Goal: Task Accomplishment & Management: Manage account settings

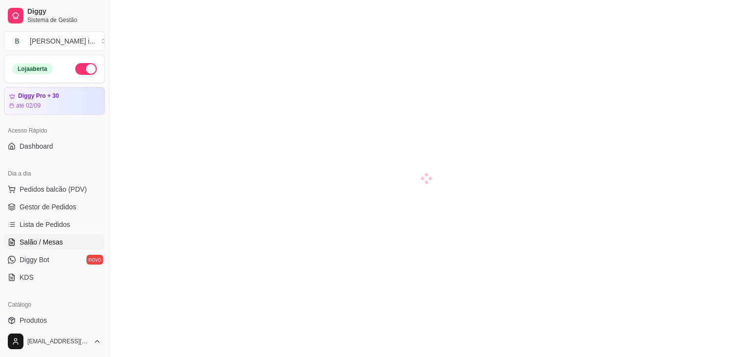
scroll to position [147, 0]
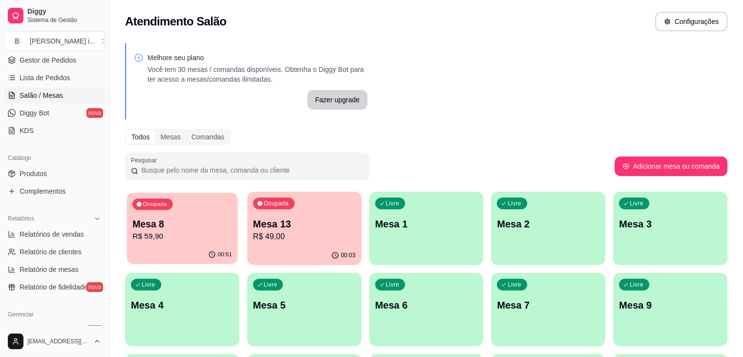
click at [180, 255] on div "00:51" at bounding box center [182, 254] width 111 height 19
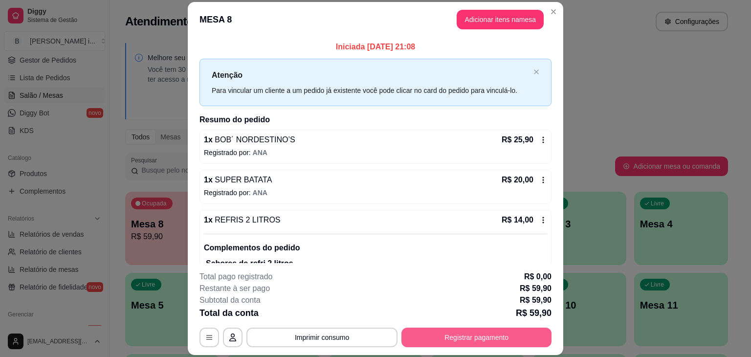
click at [438, 344] on button "Registrar pagamento" at bounding box center [476, 337] width 150 height 20
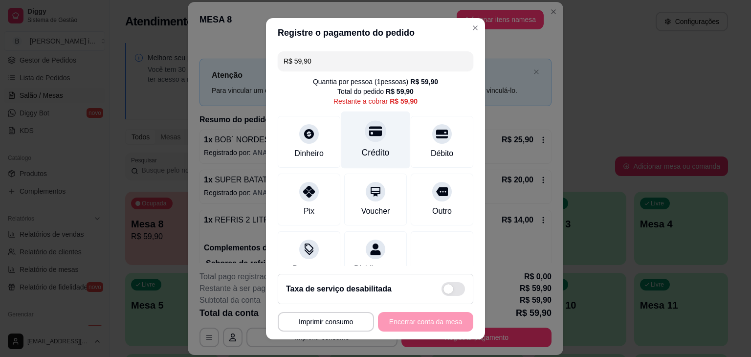
click at [367, 139] on div at bounding box center [376, 131] width 22 height 22
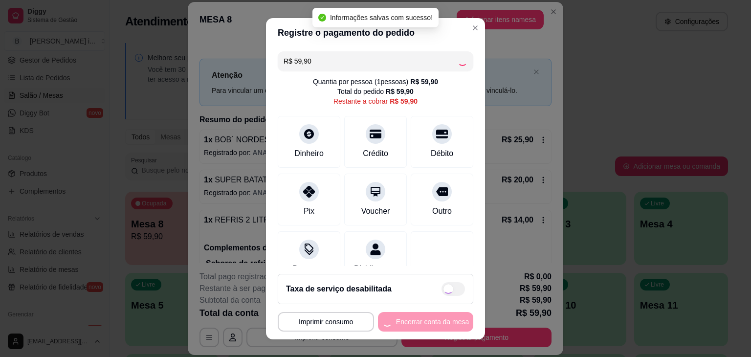
type input "R$ 0,00"
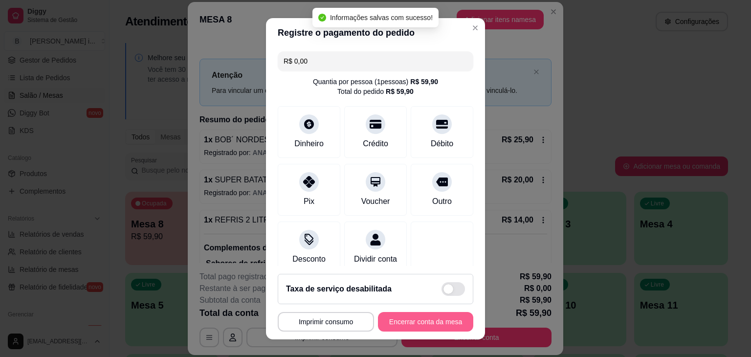
click at [415, 315] on button "Encerrar conta da mesa" at bounding box center [425, 322] width 95 height 20
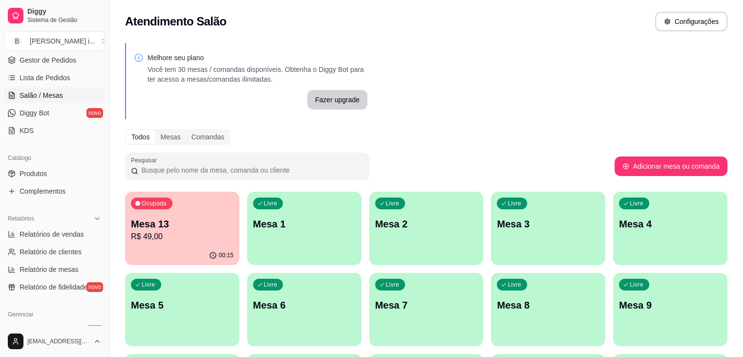
scroll to position [14, 0]
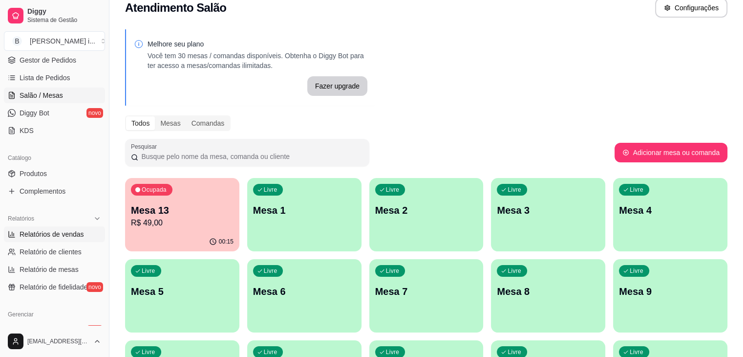
click at [59, 227] on link "Relatórios de vendas" at bounding box center [54, 234] width 101 height 16
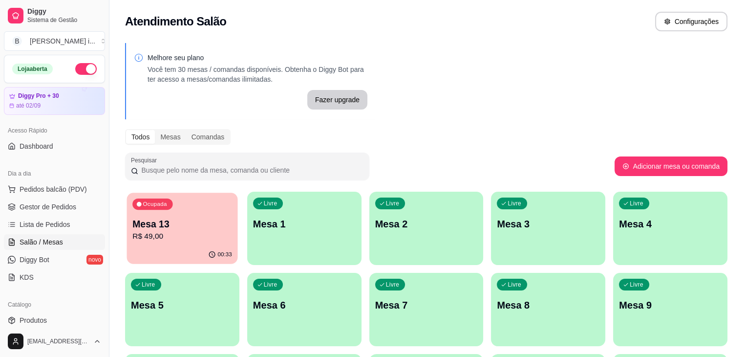
click at [187, 236] on p "R$ 49,00" at bounding box center [182, 236] width 100 height 11
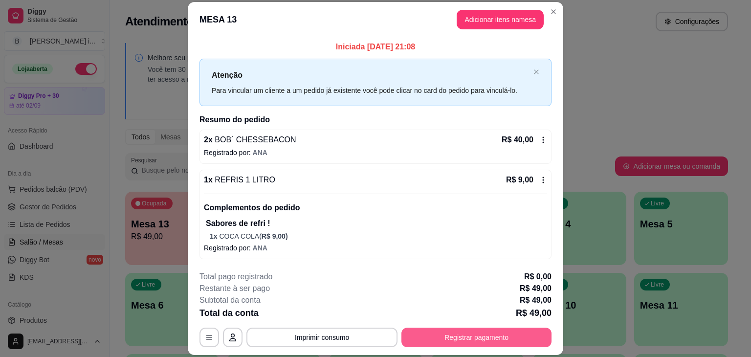
click at [435, 341] on button "Registrar pagamento" at bounding box center [476, 337] width 150 height 20
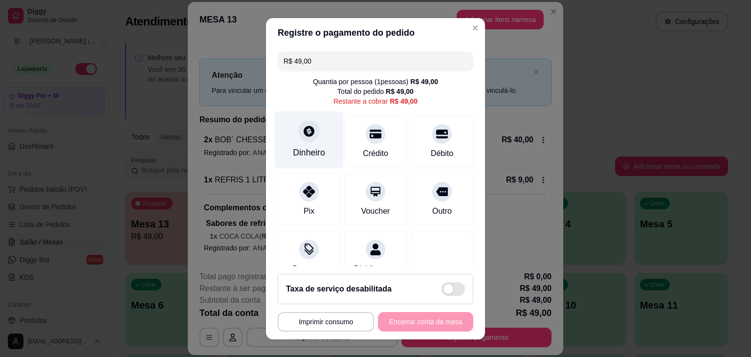
click at [306, 139] on div at bounding box center [309, 131] width 22 height 22
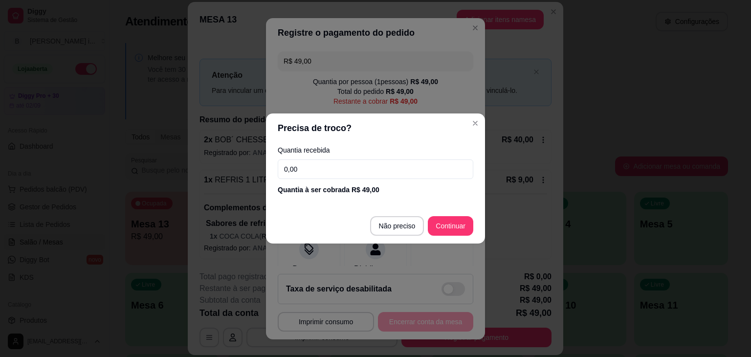
click at [330, 170] on input "0,00" at bounding box center [375, 169] width 195 height 20
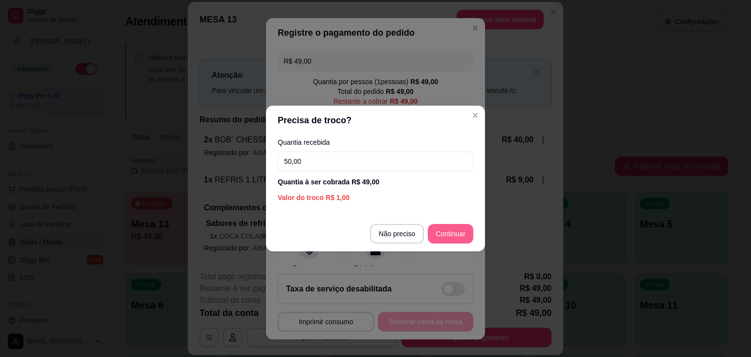
type input "50,00"
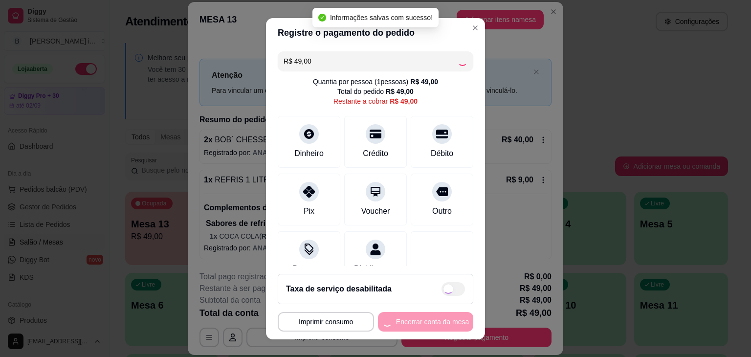
type input "R$ 0,00"
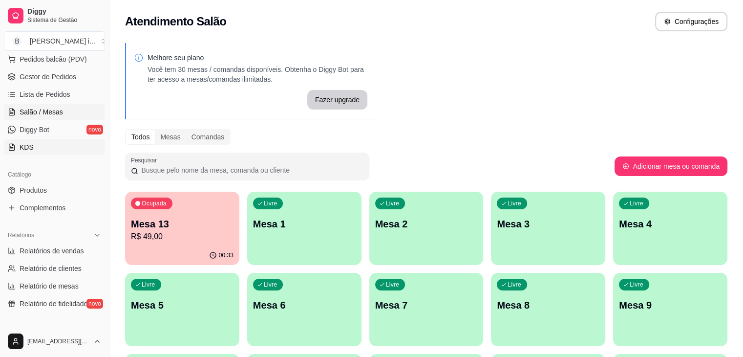
scroll to position [147, 0]
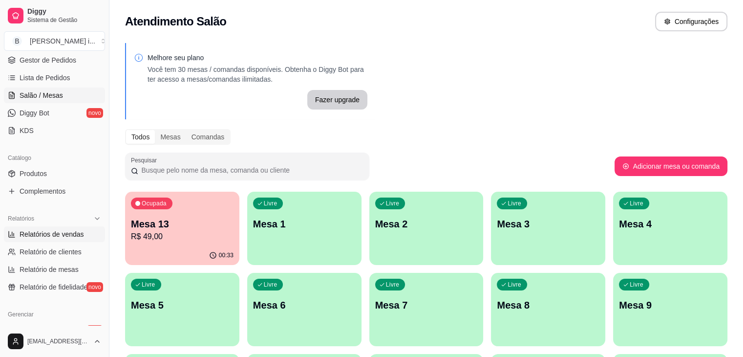
click at [68, 234] on span "Relatórios de vendas" at bounding box center [52, 234] width 65 height 10
select select "ALL"
select select "0"
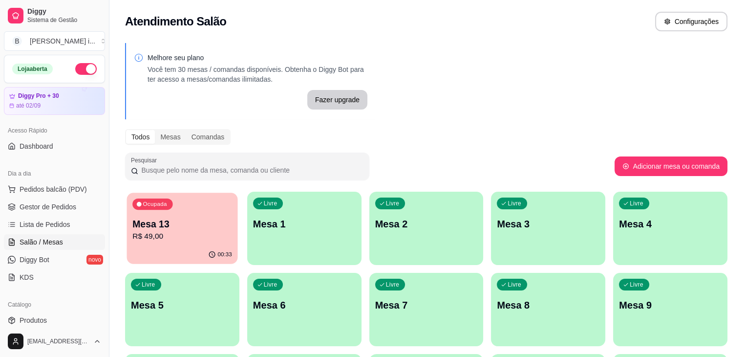
click at [189, 225] on p "Mesa 13" at bounding box center [182, 223] width 100 height 13
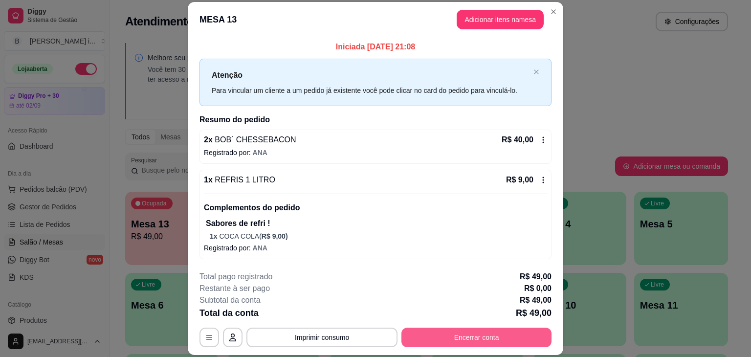
click at [453, 331] on button "Encerrar conta" at bounding box center [476, 337] width 150 height 20
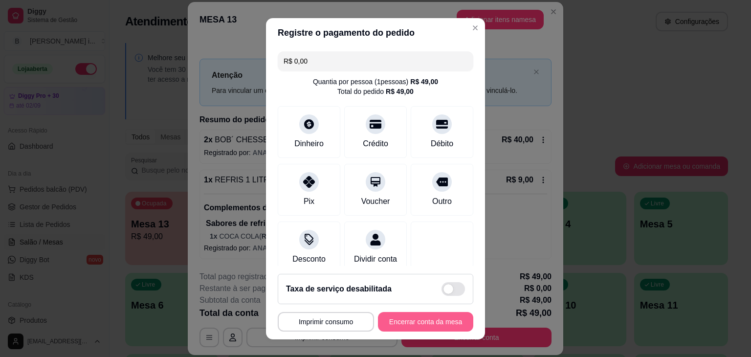
click at [427, 325] on button "Encerrar conta da mesa" at bounding box center [425, 322] width 95 height 20
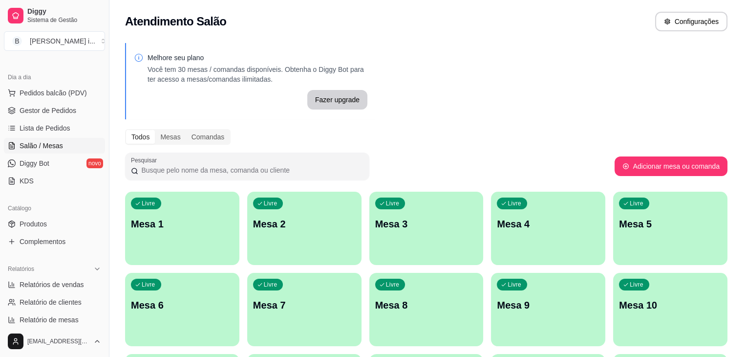
scroll to position [98, 0]
click at [69, 282] on span "Relatórios de vendas" at bounding box center [52, 283] width 65 height 10
select select "ALL"
select select "0"
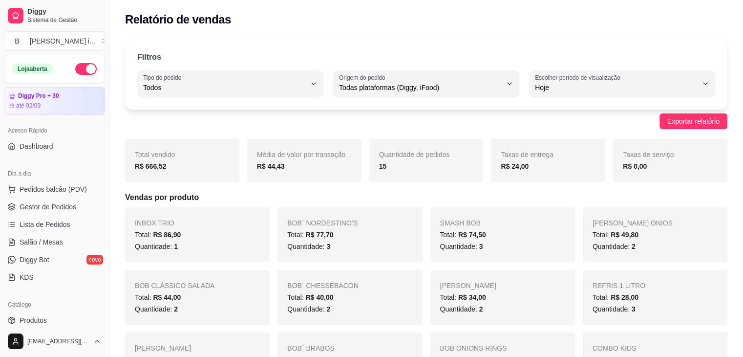
click at [82, 67] on button "button" at bounding box center [86, 69] width 22 height 12
